Goal: Information Seeking & Learning: Learn about a topic

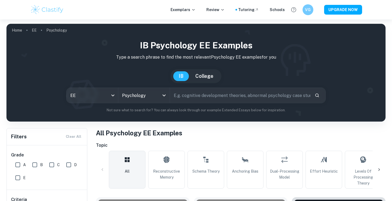
scroll to position [156, 0]
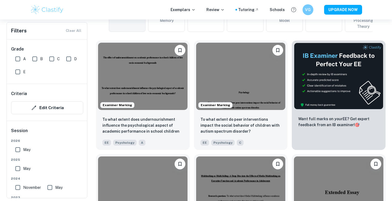
click at [168, 81] on img at bounding box center [143, 76] width 90 height 67
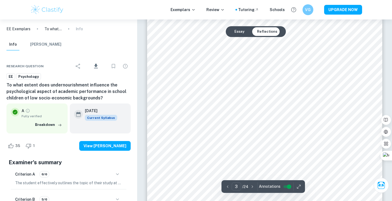
scroll to position [766, 0]
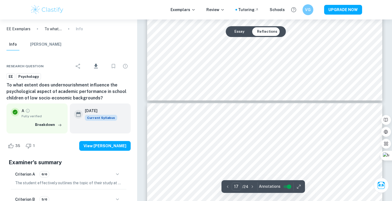
type input "18"
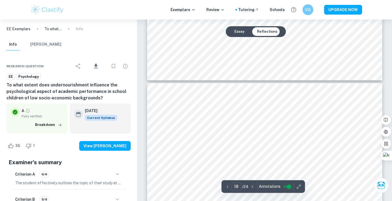
scroll to position [5798, 0]
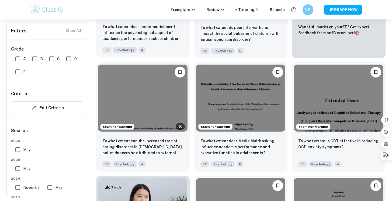
scroll to position [253, 0]
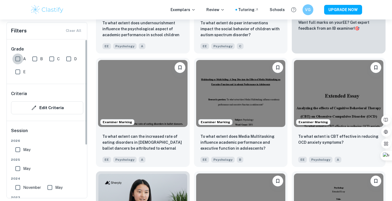
click at [19, 60] on input "A" at bounding box center [17, 58] width 11 height 11
checkbox input "true"
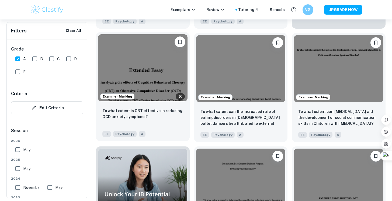
scroll to position [291, 0]
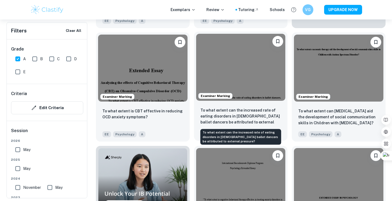
click at [256, 113] on p "To what extent can the increased rate of eating disorders in [DEMOGRAPHIC_DATA]…" at bounding box center [241, 116] width 81 height 18
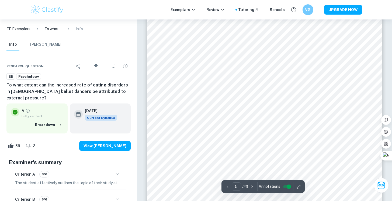
scroll to position [1510, 0]
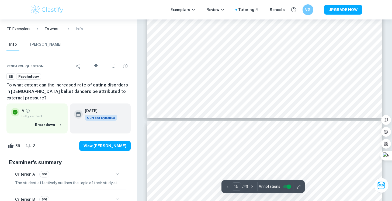
type input "16"
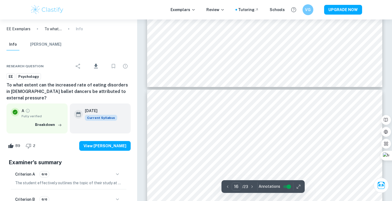
scroll to position [5129, 0]
